Goal: Information Seeking & Learning: Learn about a topic

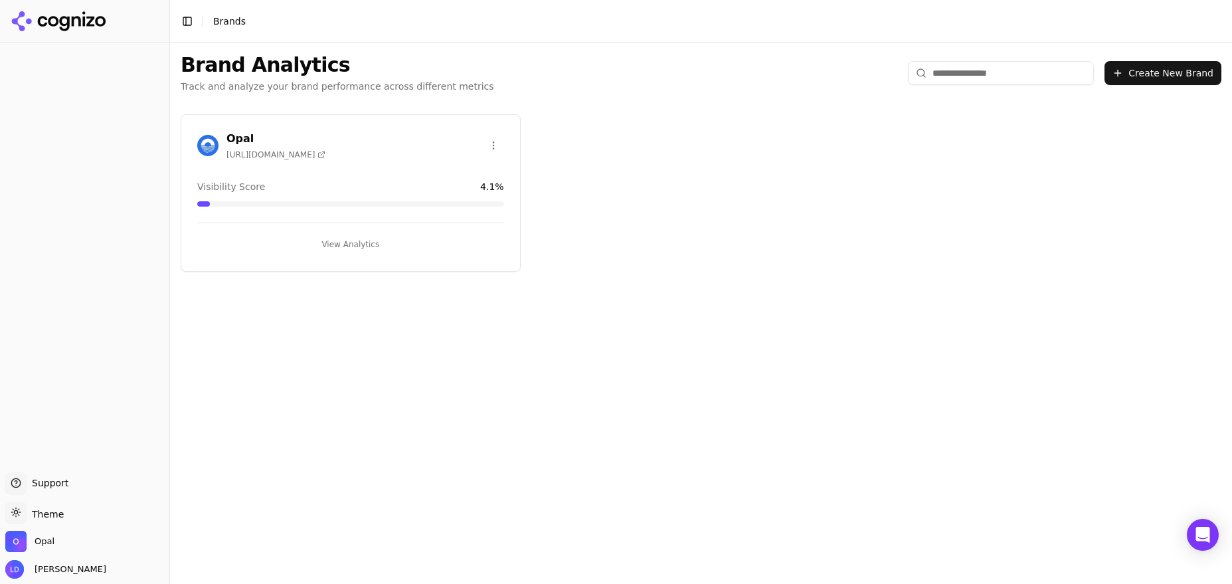
click at [355, 242] on button "View Analytics" at bounding box center [350, 244] width 307 height 21
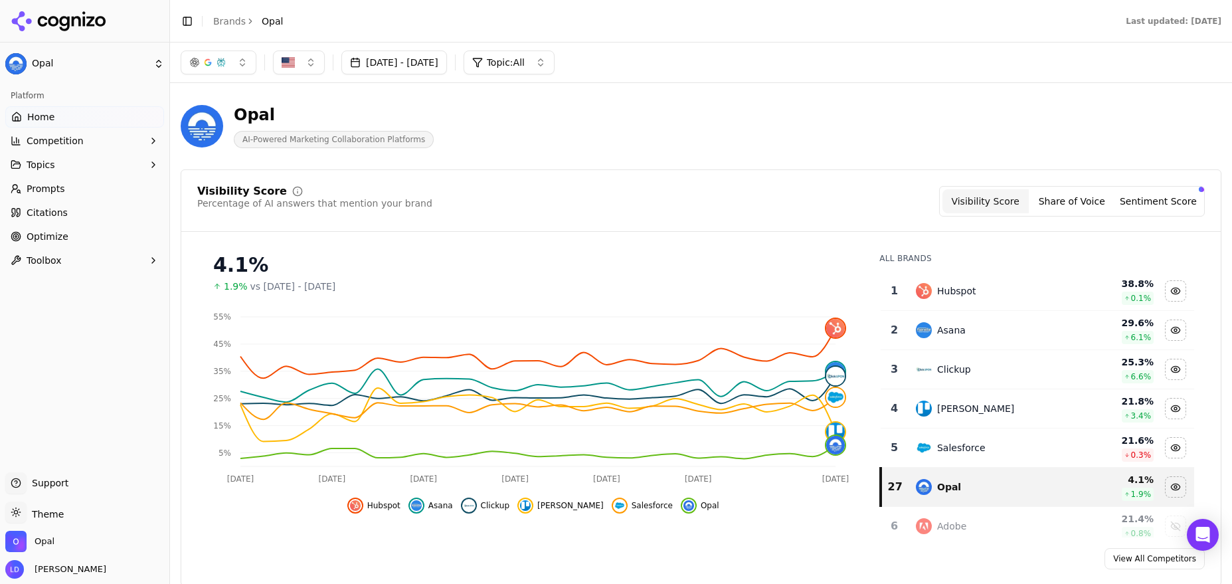
click at [50, 187] on span "Prompts" at bounding box center [46, 188] width 39 height 13
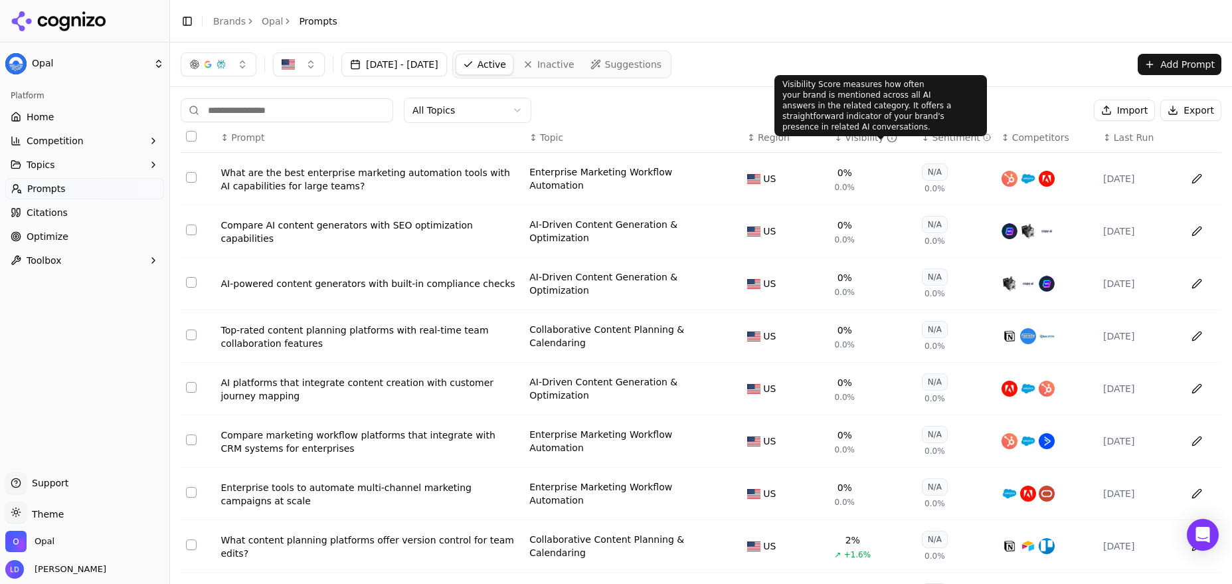
click at [887, 141] on icon "Data table" at bounding box center [892, 137] width 11 height 11
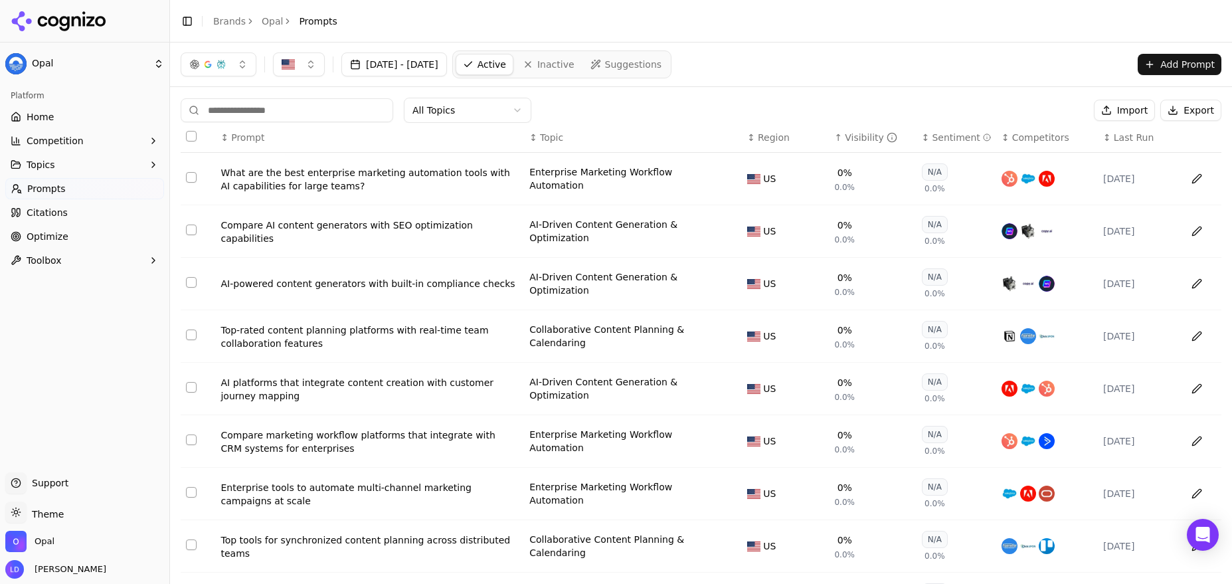
click at [892, 137] on icon "Data table" at bounding box center [892, 138] width 0 height 2
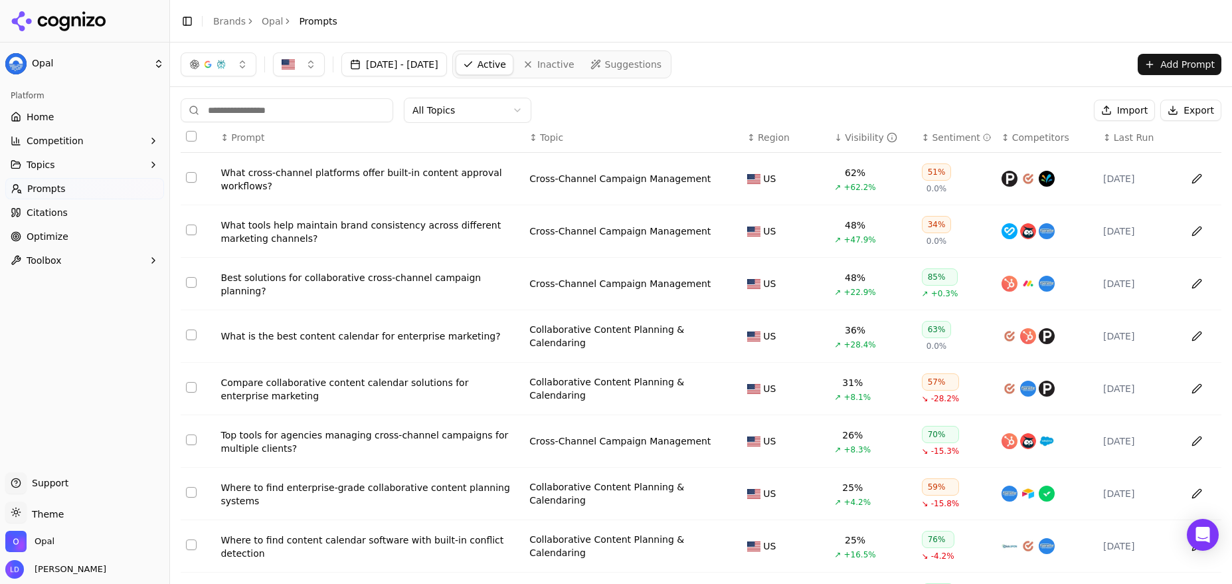
click at [447, 64] on button "[DATE] - [DATE]" at bounding box center [394, 64] width 106 height 24
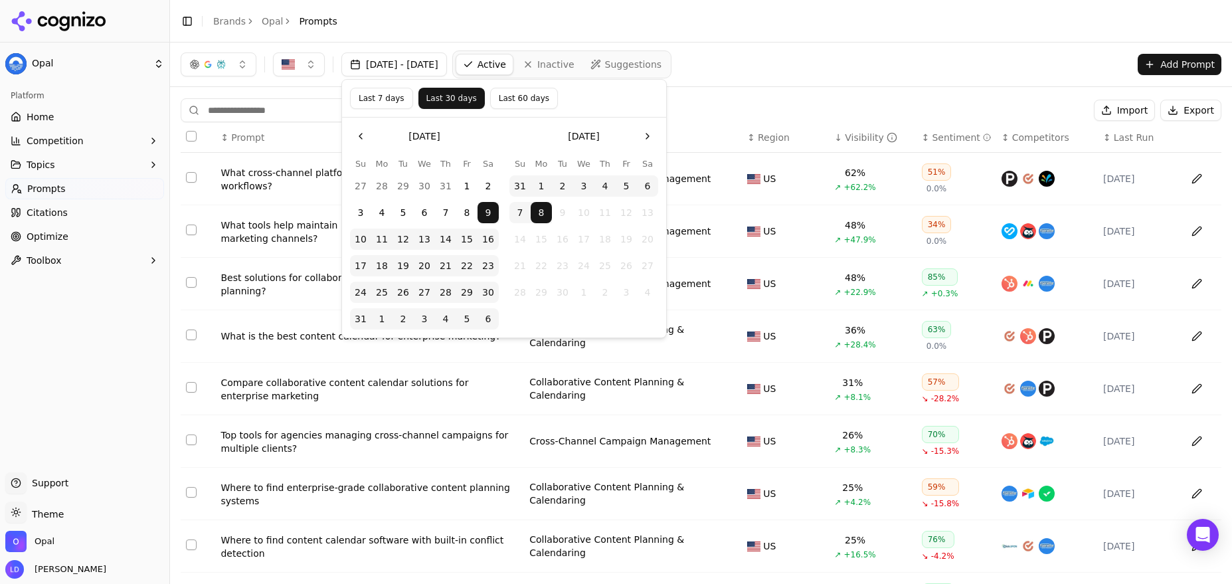
click at [538, 181] on button "1" at bounding box center [541, 185] width 21 height 21
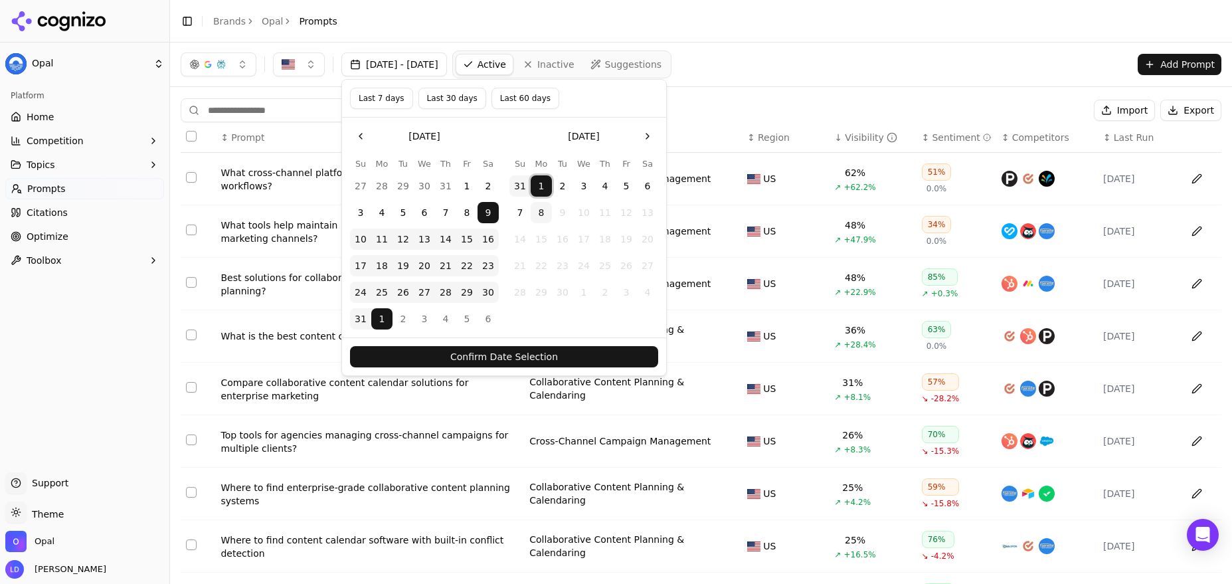
click at [559, 353] on button "Confirm Date Selection" at bounding box center [504, 356] width 308 height 21
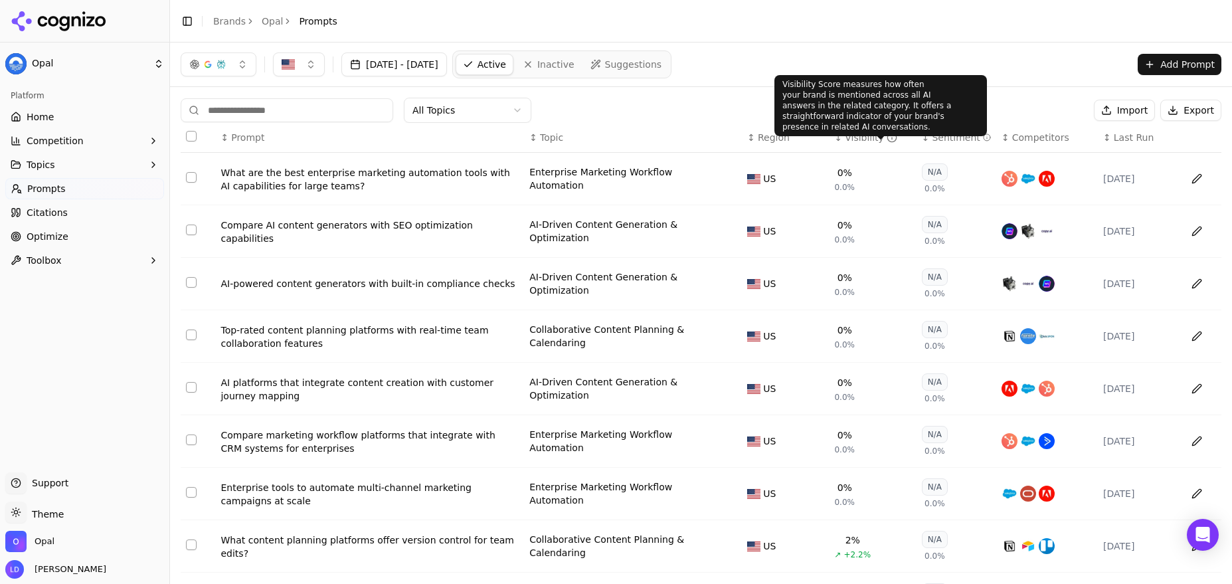
click at [877, 142] on div "Visibility" at bounding box center [871, 137] width 52 height 13
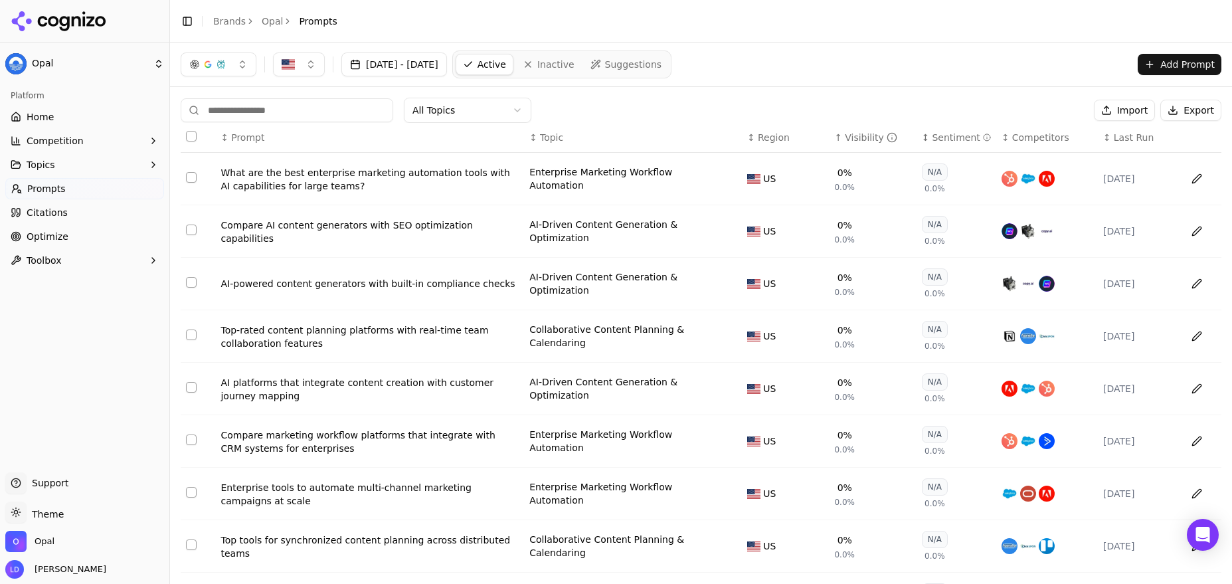
click at [887, 140] on circle "Data table" at bounding box center [891, 137] width 9 height 9
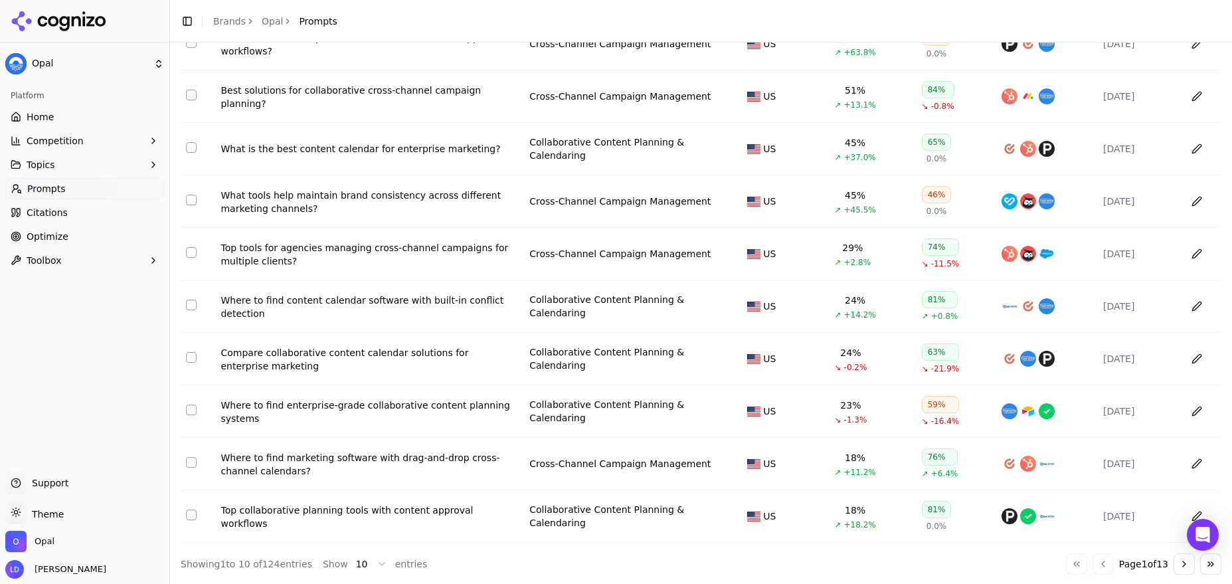
scroll to position [143, 0]
